Goal: Task Accomplishment & Management: Complete application form

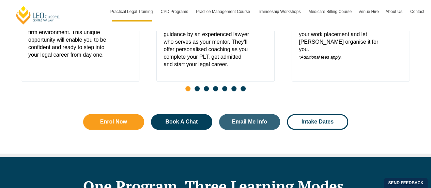
scroll to position [428, 0]
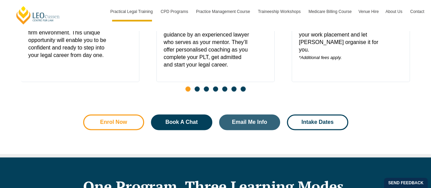
click at [131, 119] on span "Enrol Now" at bounding box center [113, 121] width 43 height 5
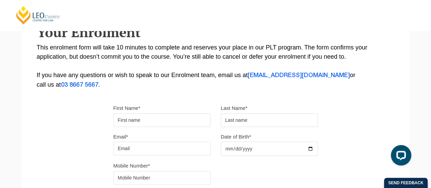
scroll to position [132, 0]
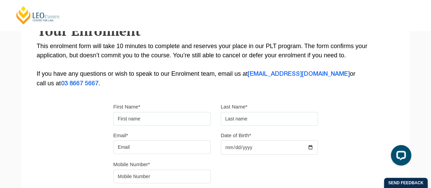
click at [137, 116] on input "First Name*" at bounding box center [161, 119] width 97 height 14
type input "Swathika"
click at [247, 121] on input "text" at bounding box center [269, 119] width 97 height 14
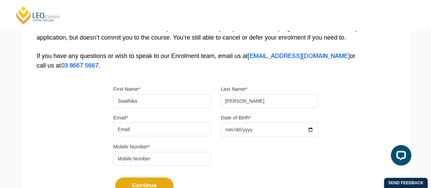
scroll to position [159, 0]
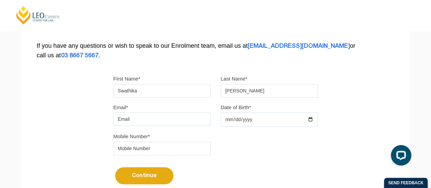
type input "Karthikeyan"
click at [191, 117] on input "Email*" at bounding box center [161, 119] width 97 height 14
type input "swathikak077@gmail.com"
click at [238, 131] on div "Email* swathikak077@gmail.com Date of Birth*" at bounding box center [215, 117] width 215 height 29
click at [251, 114] on input "Date of Birth*" at bounding box center [269, 119] width 97 height 14
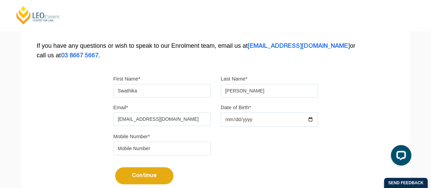
click at [312, 118] on input "Date of Birth*" at bounding box center [269, 119] width 97 height 14
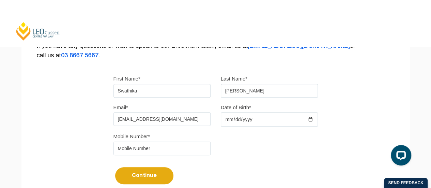
type input "2000-12-04"
click at [259, 171] on div "Continue It looks like you’ve previously started an application. You can pick u…" at bounding box center [215, 173] width 204 height 26
click at [197, 153] on input "tel" at bounding box center [161, 148] width 97 height 14
type input "0412733412"
click at [161, 171] on button "Continue" at bounding box center [144, 175] width 58 height 17
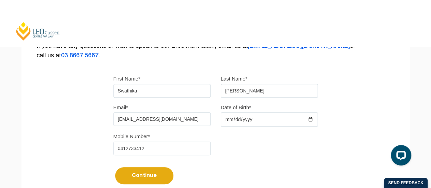
click at [161, 177] on button "Continue" at bounding box center [144, 175] width 58 height 17
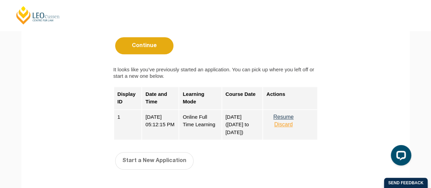
scroll to position [288, 0]
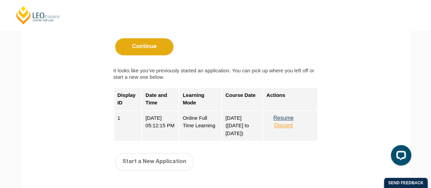
click at [282, 126] on button "Discard" at bounding box center [283, 125] width 34 height 6
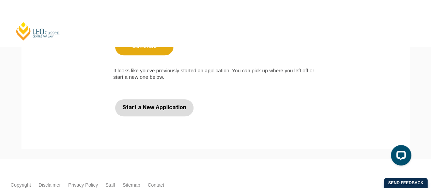
click at [172, 102] on button "Start a New Application" at bounding box center [154, 107] width 78 height 17
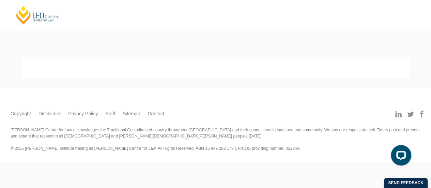
scroll to position [0, 0]
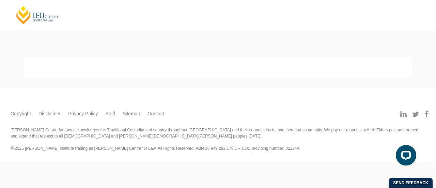
select select
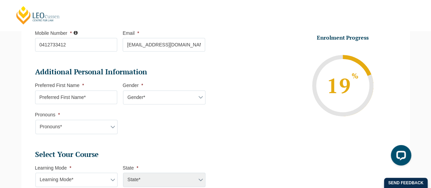
scroll to position [203, 0]
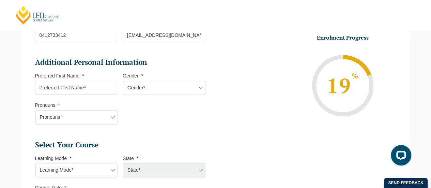
click at [110, 88] on input "Preferred First Name *" at bounding box center [76, 88] width 82 height 14
type input "Swathika"
click at [121, 86] on li "Preferred First Name * Swathika" at bounding box center [79, 83] width 88 height 21
click at [129, 86] on select "Gender* Male Female Nonbinary Intersex Prefer not to disclose Other" at bounding box center [164, 88] width 82 height 14
select select "Female"
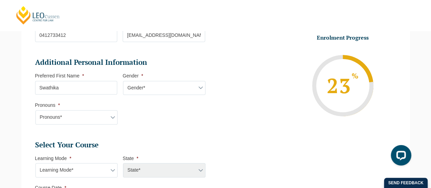
click at [123, 81] on select "Gender* Male Female Nonbinary Intersex Prefer not to disclose Other" at bounding box center [164, 88] width 82 height 14
click at [97, 113] on select "Pronouns* She/Her/Hers He/Him/His They/Them/Theirs Other Prefer not to disclose" at bounding box center [76, 117] width 82 height 14
select select "She/Her/Hers"
click at [35, 110] on select "Pronouns* She/Her/Hers He/Him/His They/Them/Theirs Other Prefer not to disclose" at bounding box center [76, 117] width 82 height 14
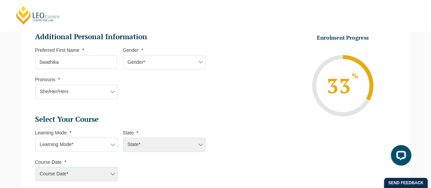
scroll to position [233, 0]
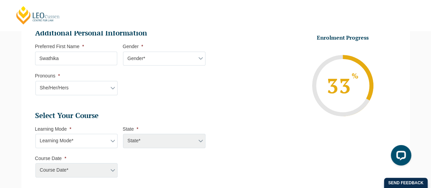
click at [104, 141] on select "Learning Mode* Online Full Time Learning Online Part Time Learning Blended Full…" at bounding box center [76, 141] width 82 height 14
select select "Blended Full Time Learning"
click at [35, 134] on select "Learning Mode* Online Full Time Learning Online Part Time Learning Blended Full…" at bounding box center [76, 141] width 82 height 14
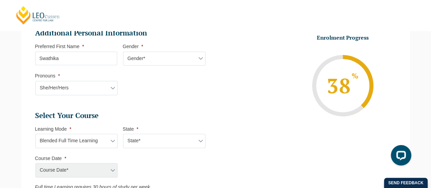
scroll to position [300, 0]
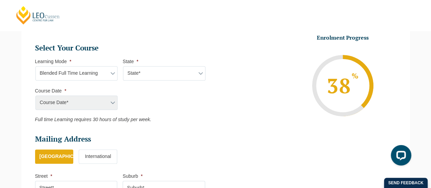
click at [141, 75] on select "State* ACT/NSW QLD SA VIC WA" at bounding box center [164, 73] width 82 height 14
select select "VIC"
click at [123, 66] on select "State* ACT/NSW QLD SA VIC WA" at bounding box center [164, 73] width 82 height 14
click at [102, 103] on select "Course Date* September 2025 (22-Sep-2025 to 20-Feb-2026) December 2025 (08-Dec-…" at bounding box center [76, 102] width 82 height 14
select select "September 2025 (22-Sep-2025 to 20-Feb-2026)"
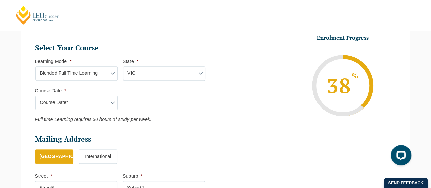
click at [35, 95] on select "Course Date* September 2025 (22-Sep-2025 to 20-Feb-2026) December 2025 (08-Dec-…" at bounding box center [76, 102] width 82 height 14
type input "Intake 10 September 2025 FT"
type input "Practical Legal Training (VIC)"
select select "VIC PLT (SEP) 2025 Full Time Blended"
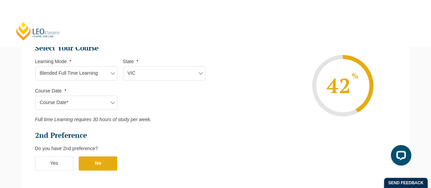
click at [93, 165] on label "No" at bounding box center [98, 163] width 38 height 14
click at [0, 0] on input "No" at bounding box center [0, 0] width 0 height 0
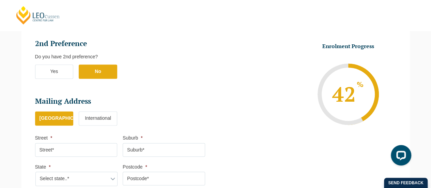
scroll to position [392, 0]
click at [98, 70] on label "No" at bounding box center [98, 71] width 38 height 14
click at [0, 0] on input "No" at bounding box center [0, 0] width 0 height 0
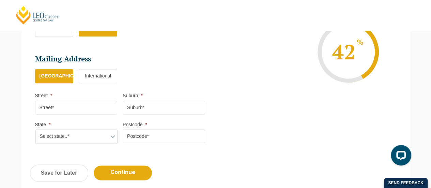
scroll to position [434, 0]
click at [93, 108] on input "Street *" at bounding box center [76, 107] width 82 height 14
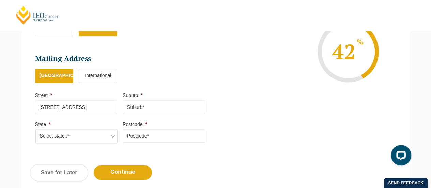
type input "5 Maidstone Place"
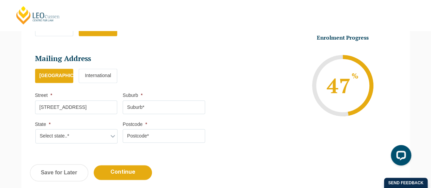
click at [137, 107] on input "Suburb *" at bounding box center [164, 107] width 82 height 14
type input "Ferntree Gully"
click at [87, 133] on select "Select state..* VIC WA QLD SA NSW NT ACT TAS" at bounding box center [76, 136] width 82 height 14
select select "VIC"
click at [35, 129] on select "Select state..* VIC WA QLD SA NSW NT ACT TAS" at bounding box center [76, 136] width 82 height 14
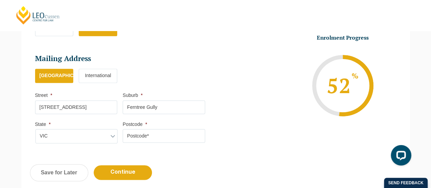
click at [137, 134] on input "Postcode *" at bounding box center [164, 136] width 82 height 14
type input "2"
type input "3156"
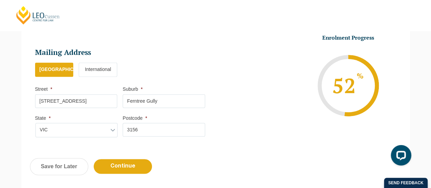
scroll to position [441, 0]
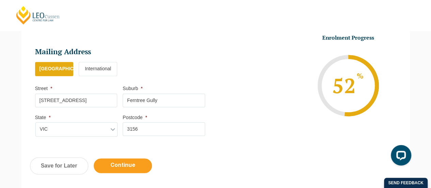
click at [132, 165] on input "Continue" at bounding box center [123, 165] width 58 height 15
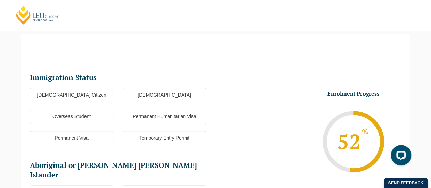
scroll to position [59, 0]
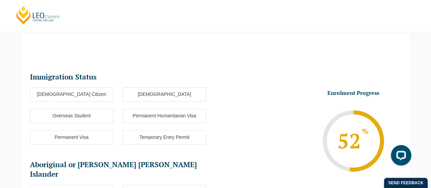
click at [89, 139] on label "Permanent Visa" at bounding box center [71, 137] width 83 height 14
click at [0, 0] on input "Permanent Visa" at bounding box center [0, 0] width 0 height 0
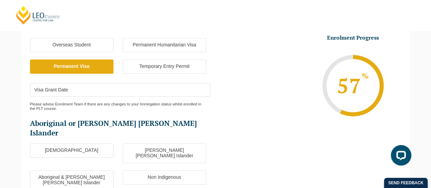
scroll to position [152, 0]
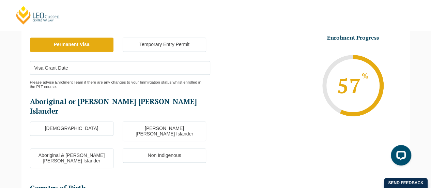
click at [136, 148] on label "Non Indigenous" at bounding box center [164, 155] width 83 height 14
click at [0, 0] on input "Non Indigenous" at bounding box center [0, 0] width 0 height 0
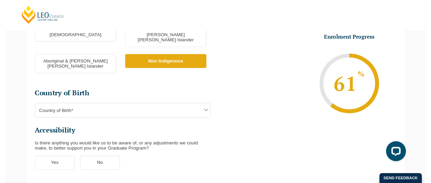
scroll to position [251, 0]
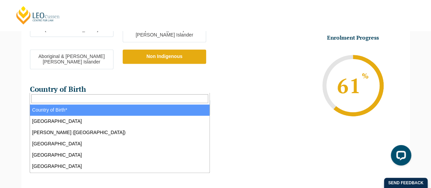
click at [102, 100] on span "Country of Birth*" at bounding box center [120, 107] width 180 height 14
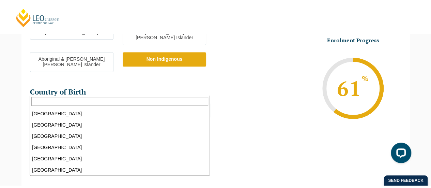
scroll to position [1156, 0]
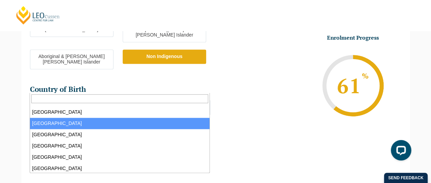
select select "India 7103"
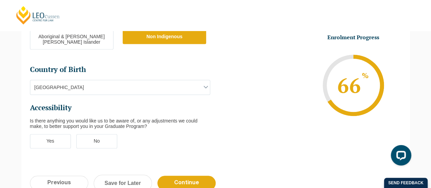
scroll to position [270, 0]
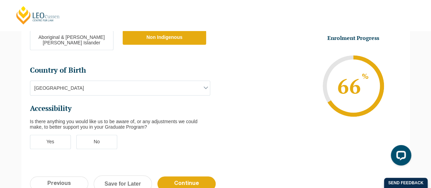
click at [108, 135] on label "No" at bounding box center [96, 142] width 41 height 14
click at [0, 0] on input "No" at bounding box center [0, 0] width 0 height 0
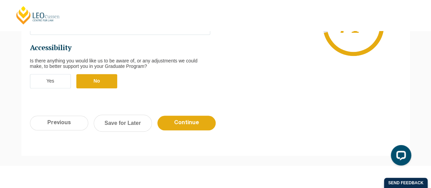
scroll to position [360, 0]
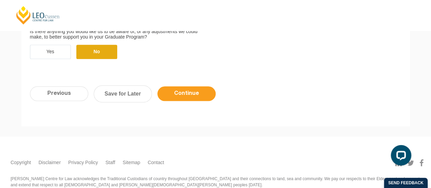
click at [201, 86] on input "Continue" at bounding box center [186, 93] width 58 height 15
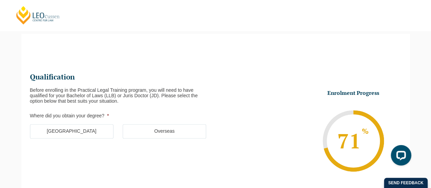
scroll to position [59, 0]
click at [102, 131] on label "Australia" at bounding box center [71, 131] width 83 height 14
click at [0, 0] on input "Australia" at bounding box center [0, 0] width 0 height 0
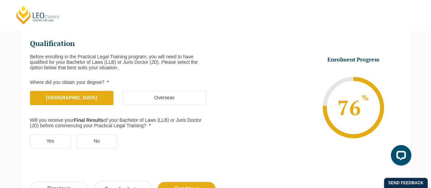
scroll to position [97, 0]
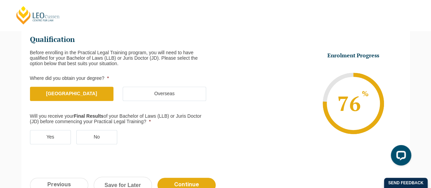
click at [56, 135] on label "Yes" at bounding box center [50, 137] width 41 height 14
click at [0, 0] on input "Yes" at bounding box center [0, 0] width 0 height 0
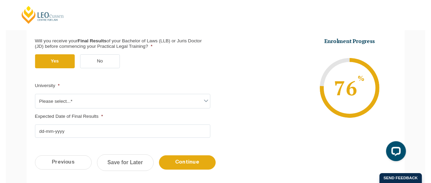
scroll to position [175, 0]
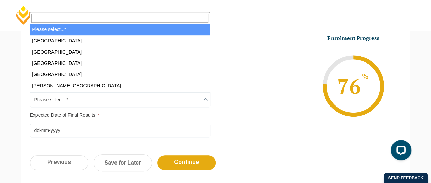
click at [72, 99] on span "Please select...*" at bounding box center [120, 99] width 180 height 14
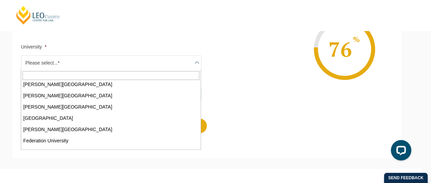
scroll to position [59, 0]
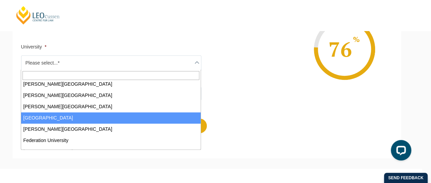
select select "Deakin University"
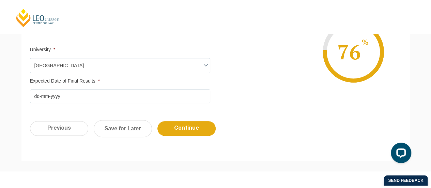
scroll to position [212, 0]
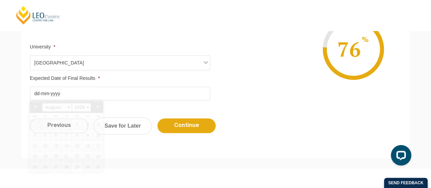
click at [78, 95] on input "Expected Date of Final Results *" at bounding box center [120, 94] width 180 height 14
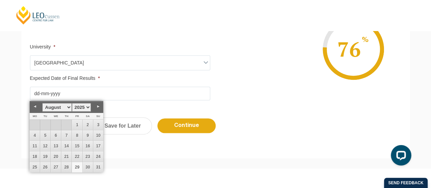
click at [60, 109] on select "January February March April May June July August September October November De…" at bounding box center [56, 107] width 29 height 9
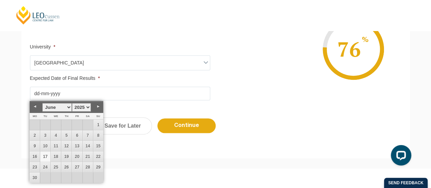
click at [47, 154] on link "17" at bounding box center [45, 156] width 10 height 10
type input "17-06-2025"
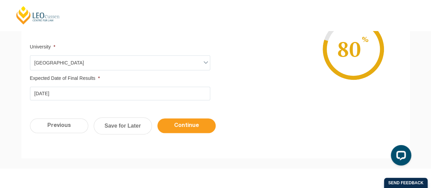
click at [175, 128] on input "Continue" at bounding box center [186, 125] width 58 height 15
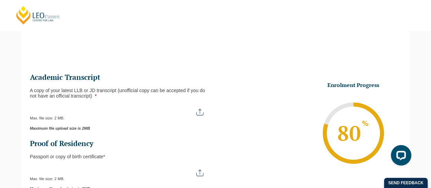
scroll to position [59, 0]
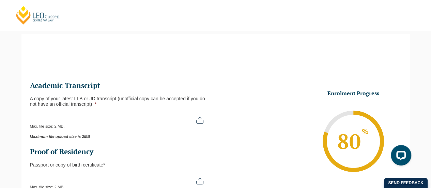
click at [67, 118] on input "A copy of your latest LLB or JD transcript (unofficial copy can be accepted if …" at bounding box center [120, 118] width 180 height 12
type input "C:\fakepath\Final Academic Transcript.pdf"
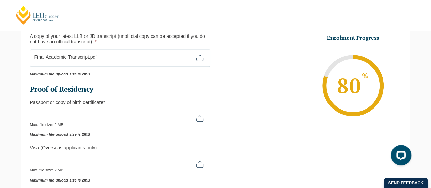
scroll to position [122, 0]
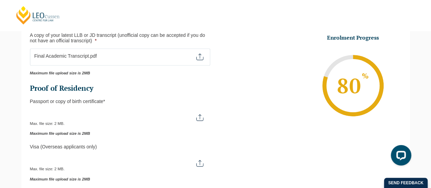
click at [198, 120] on input "Passport or Copy of Birth Certificate *" at bounding box center [120, 115] width 180 height 12
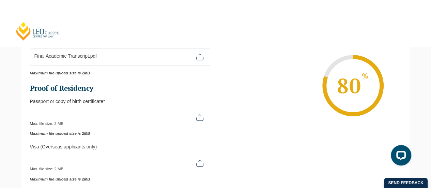
click at [199, 115] on input "Passport or Copy of Birth Certificate *" at bounding box center [120, 115] width 180 height 12
type input "C:\fakepath\Swathika Passport.pdf"
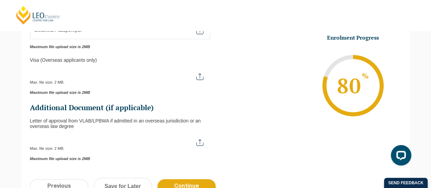
scroll to position [208, 0]
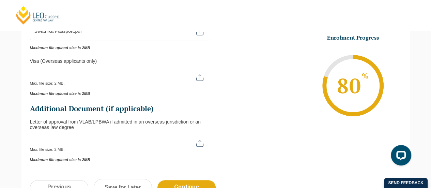
click at [195, 75] on input "Visa (overseas applicants only)" at bounding box center [120, 75] width 180 height 12
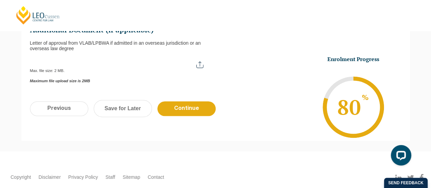
scroll to position [323, 0]
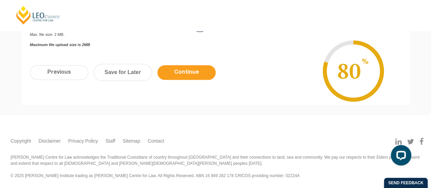
click at [192, 73] on input "Continue" at bounding box center [186, 72] width 58 height 15
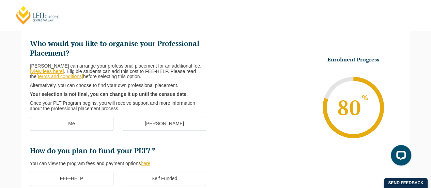
scroll to position [94, 0]
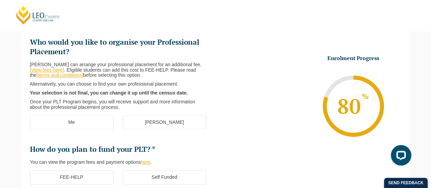
click at [84, 122] on label "Me" at bounding box center [71, 122] width 83 height 14
click at [0, 0] on input "Me" at bounding box center [0, 0] width 0 height 0
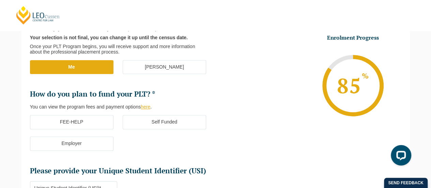
scroll to position [151, 0]
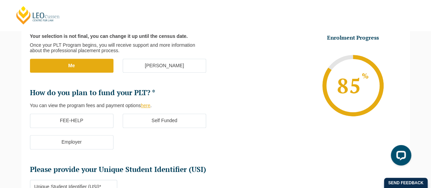
click at [146, 122] on label "Self Funded" at bounding box center [164, 120] width 83 height 14
click at [0, 0] on input "Self Funded" at bounding box center [0, 0] width 0 height 0
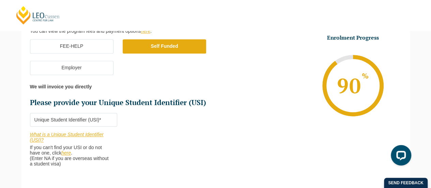
scroll to position [226, 0]
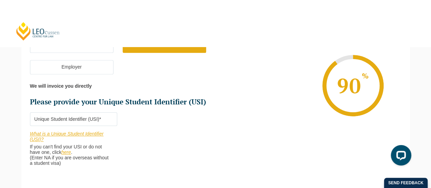
click at [94, 117] on input "Please provide your Unique Student Identifier (USI) *" at bounding box center [74, 119] width 88 height 14
paste input "J2WDZVPULR"
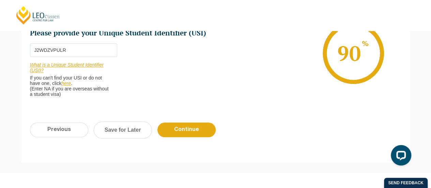
scroll to position [295, 0]
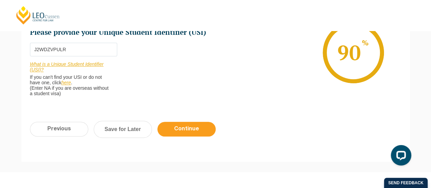
type input "J2WDZVPULR"
click at [165, 126] on input "Continue" at bounding box center [186, 129] width 58 height 15
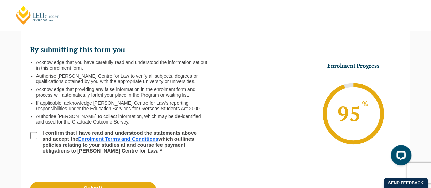
scroll to position [87, 0]
click at [33, 134] on input "I confirm that I have read and understood the statements above and accept the E…" at bounding box center [33, 135] width 7 height 7
checkbox input "true"
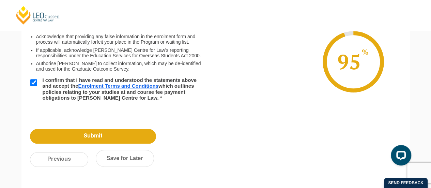
scroll to position [140, 0]
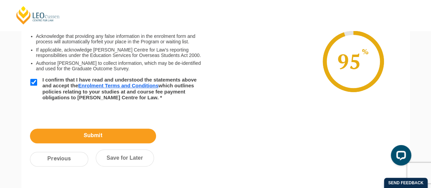
click at [82, 132] on input "Submit" at bounding box center [93, 135] width 126 height 15
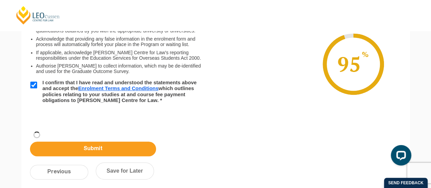
scroll to position [137, 0]
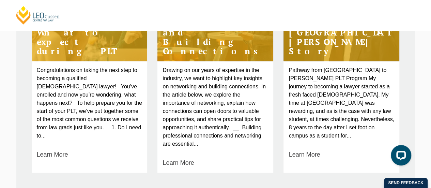
scroll to position [362, 0]
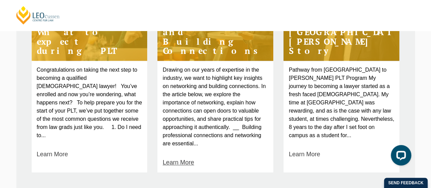
click at [165, 161] on link "Learn More" at bounding box center [178, 162] width 31 height 9
